Goal: Check status: Check status

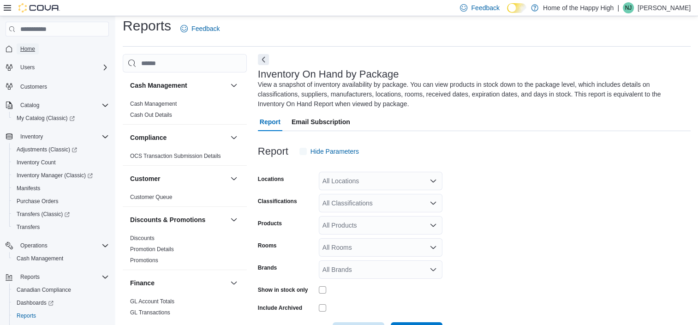
scroll to position [25, 0]
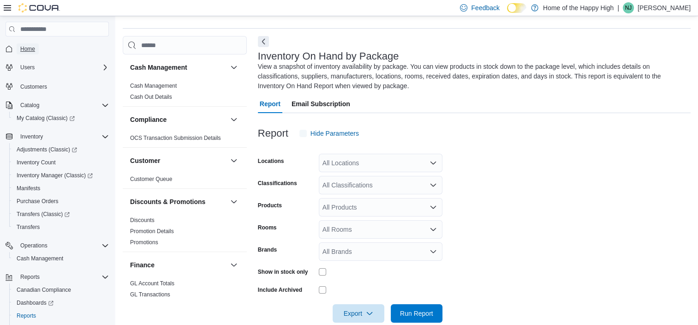
click at [30, 52] on span "Home" at bounding box center [27, 48] width 15 height 7
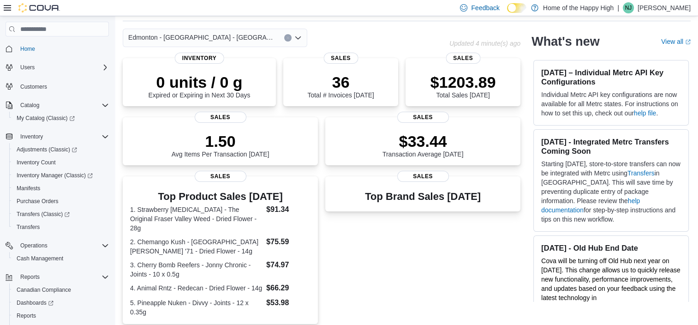
scroll to position [20, 0]
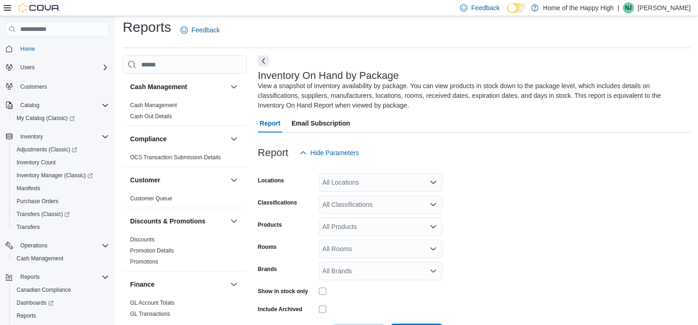
scroll to position [41, 0]
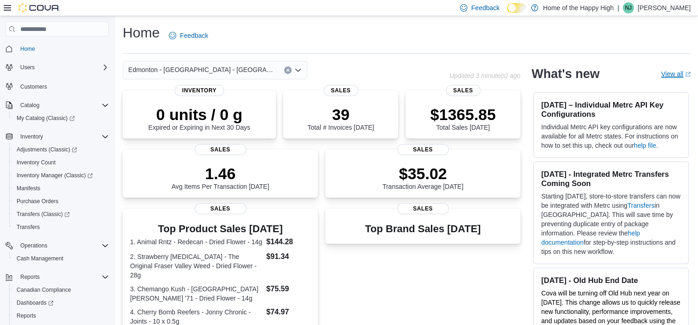
click at [673, 70] on link "View all (opens in a new tab or window)" at bounding box center [676, 73] width 30 height 7
click at [466, 127] on div "$1365.85 Total Sales Today" at bounding box center [463, 117] width 66 height 26
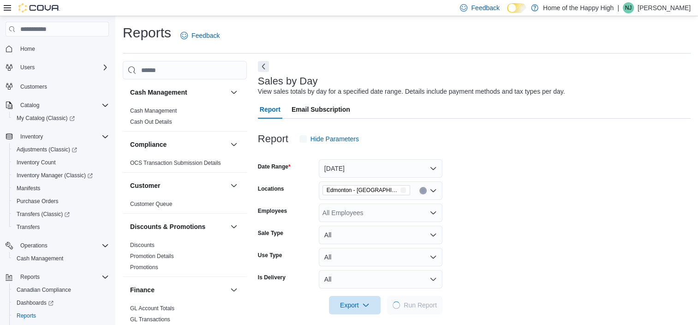
scroll to position [8, 0]
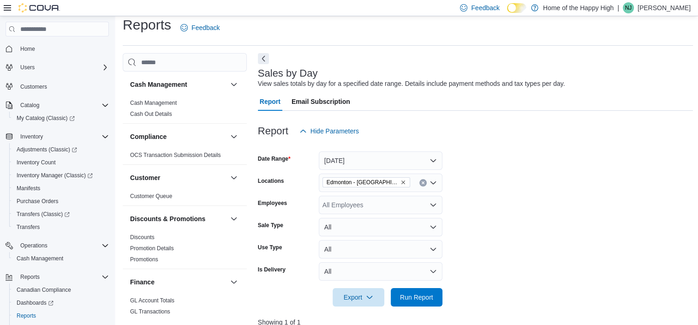
drag, startPoint x: 694, startPoint y: 111, endPoint x: 704, endPoint y: 121, distance: 14.7
click at [698, 121] on html "Feedback Dark Mode Home of the Happy High | [GEOGRAPHIC_DATA] Nissy [PERSON_NAM…" at bounding box center [349, 154] width 698 height 325
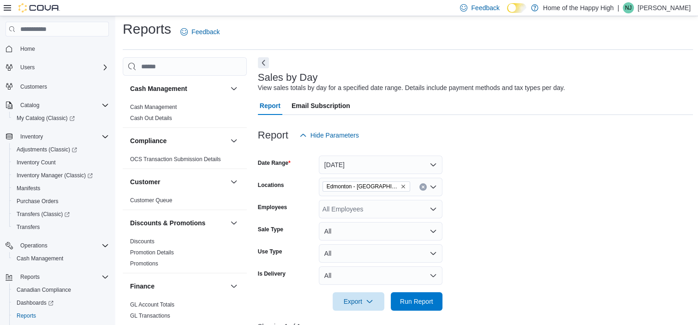
scroll to position [12, 0]
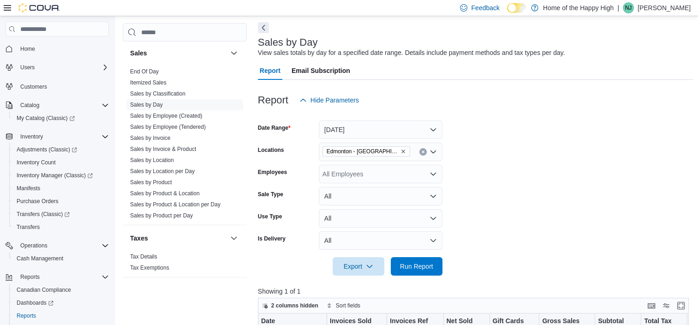
scroll to position [41, 0]
